Goal: Book appointment/travel/reservation

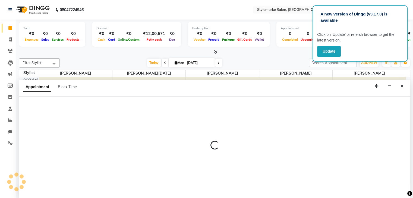
scroll to position [0, 0]
select select "71241"
select select "735"
select select "tentative"
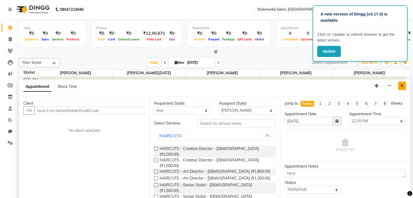
click at [404, 86] on button "Close" at bounding box center [402, 86] width 8 height 8
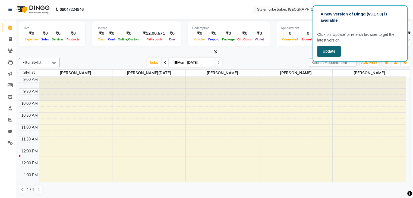
click at [337, 55] on button "Update" at bounding box center [329, 51] width 24 height 11
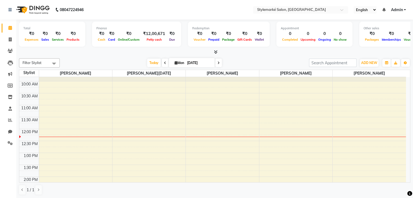
scroll to position [17, 0]
